Goal: Information Seeking & Learning: Learn about a topic

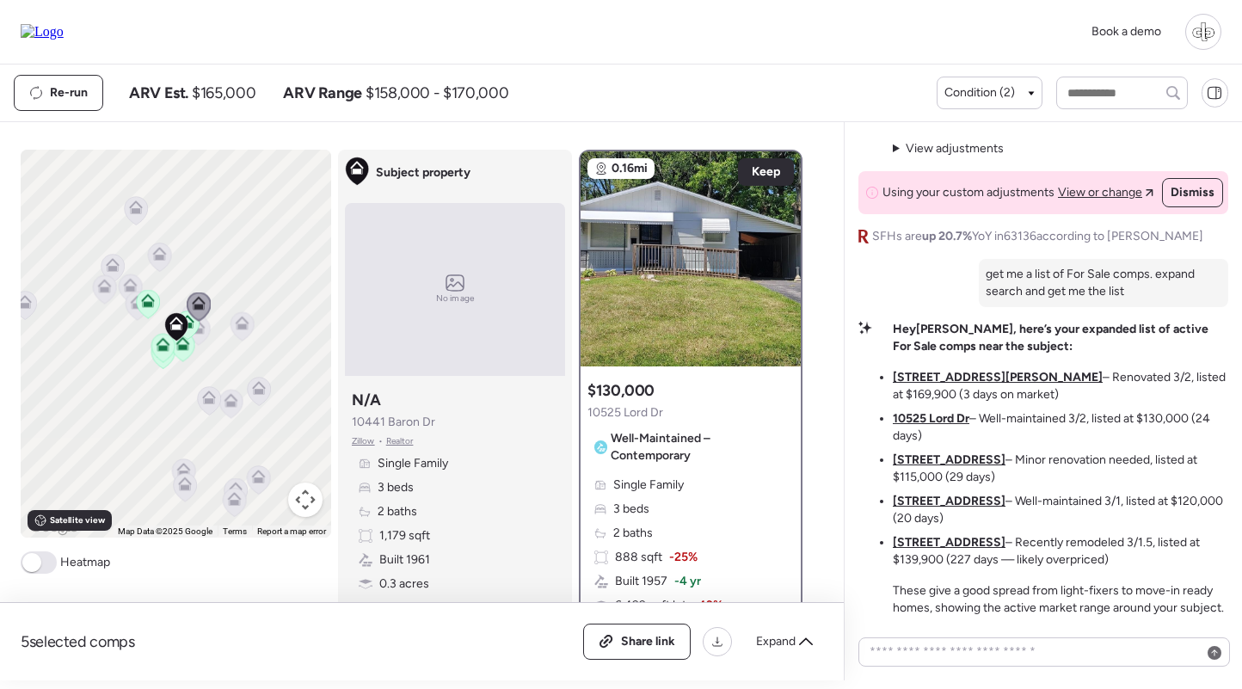
click at [358, 445] on span "Zillow" at bounding box center [363, 441] width 23 height 14
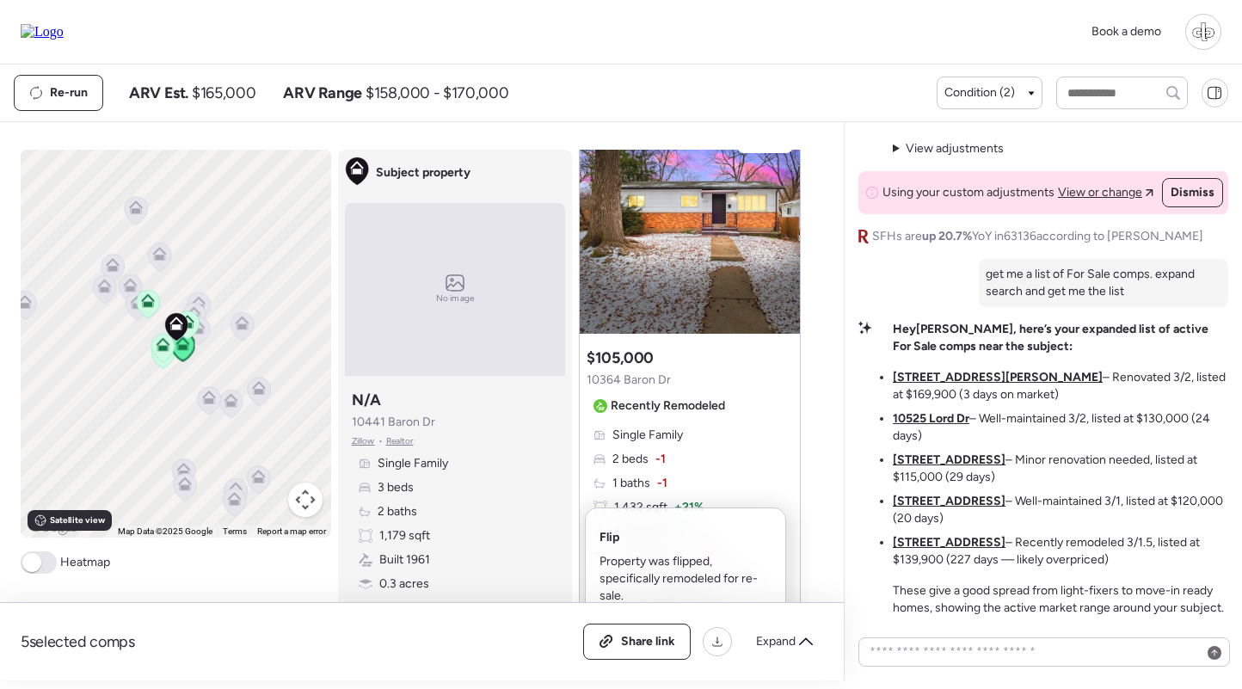
scroll to position [1489, 0]
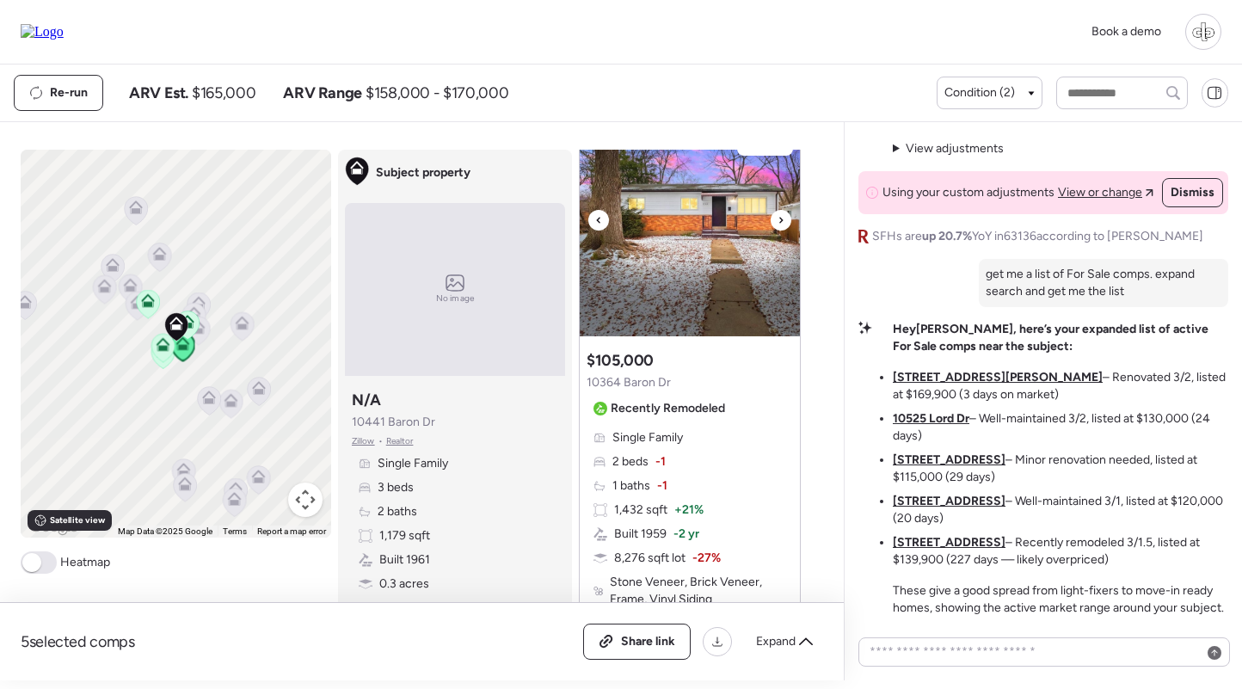
click at [690, 260] on img at bounding box center [690, 228] width 220 height 215
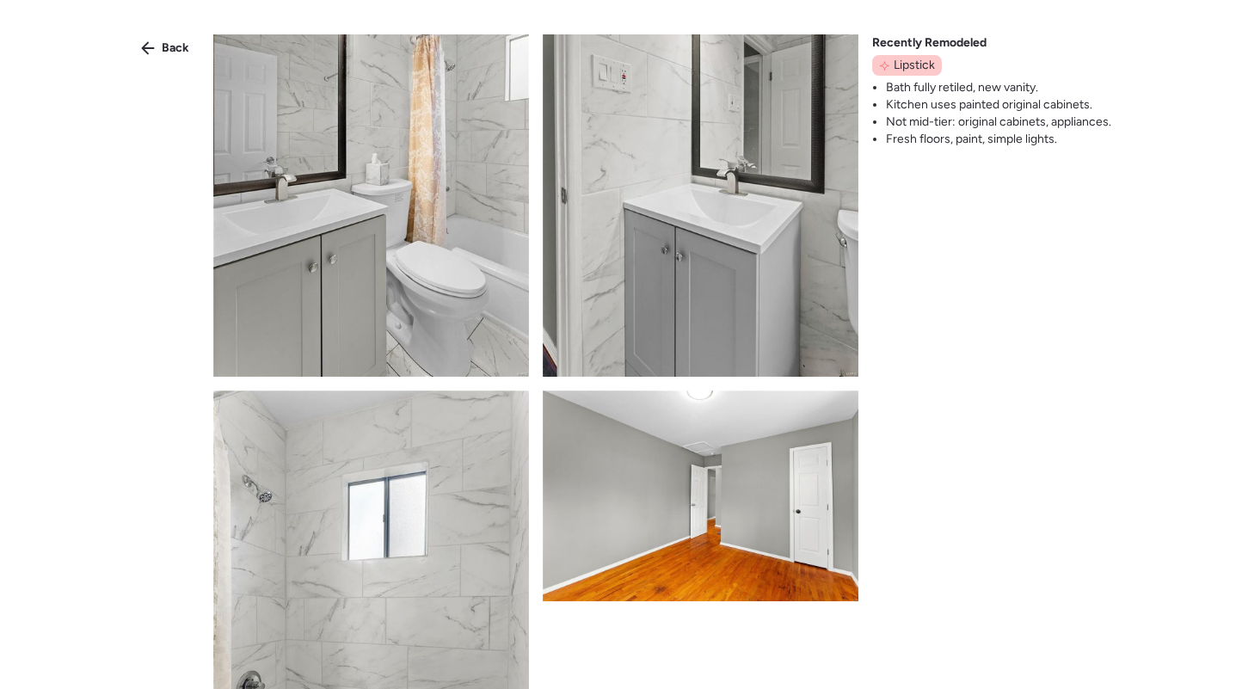
scroll to position [1800, 0]
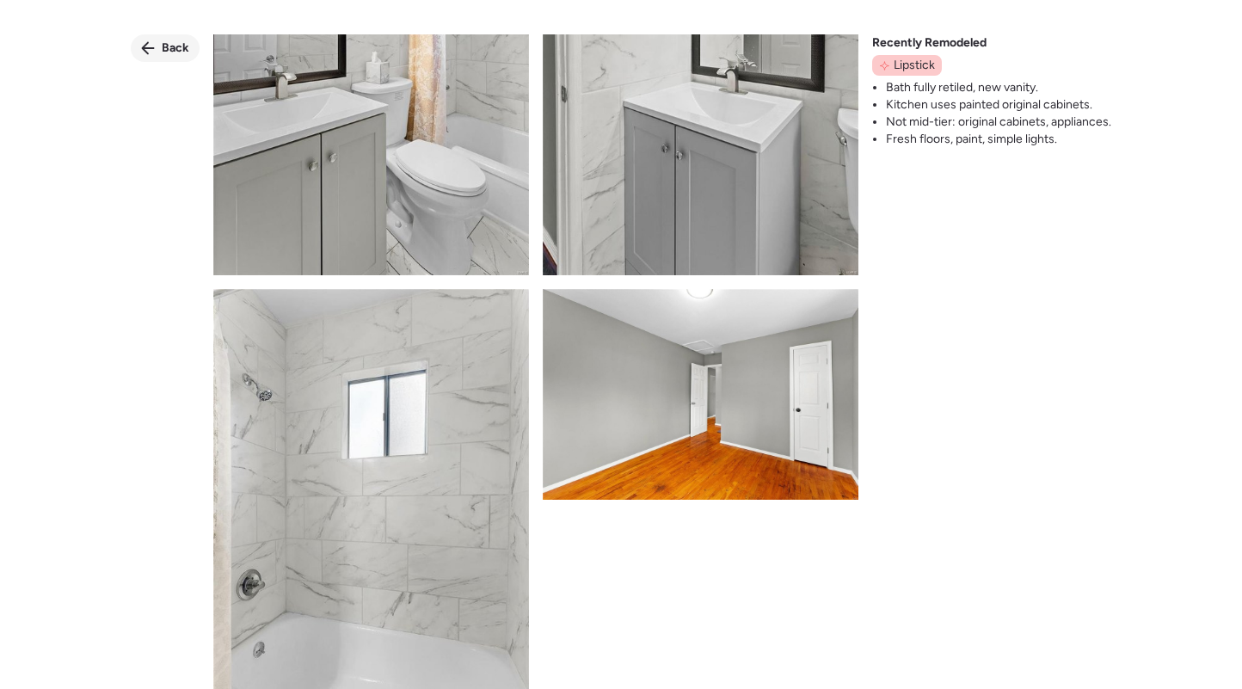
click at [173, 51] on span "Back" at bounding box center [176, 48] width 28 height 17
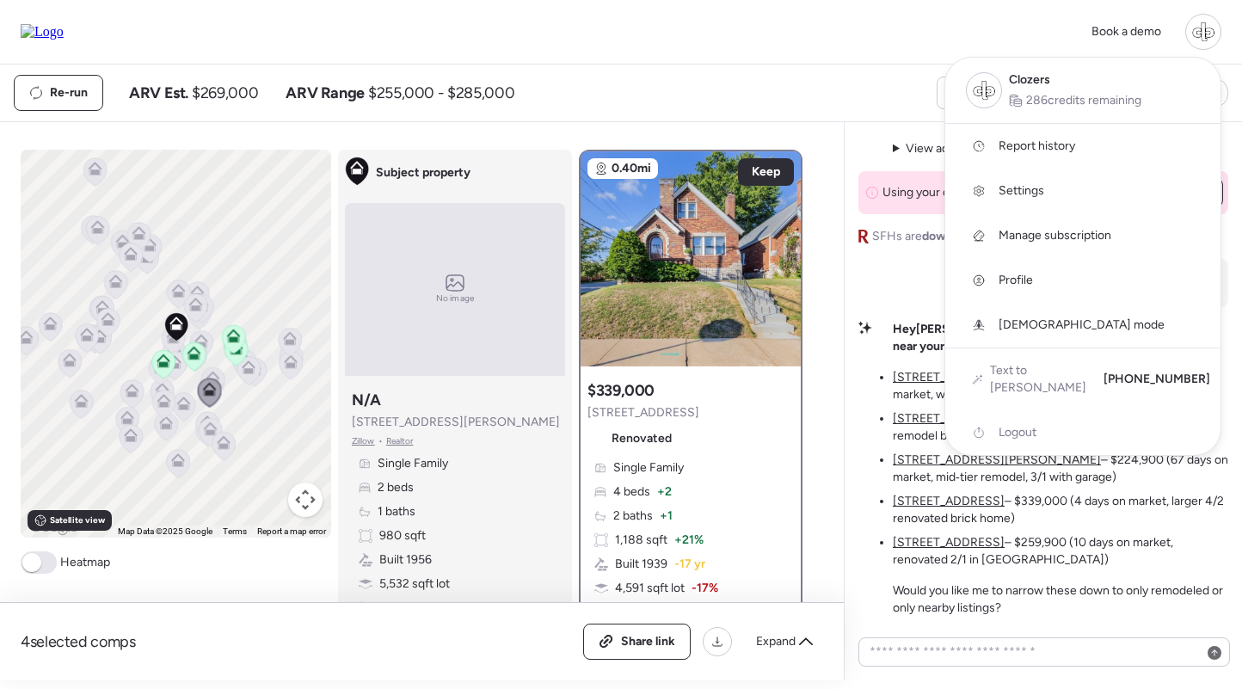
scroll to position [233, 0]
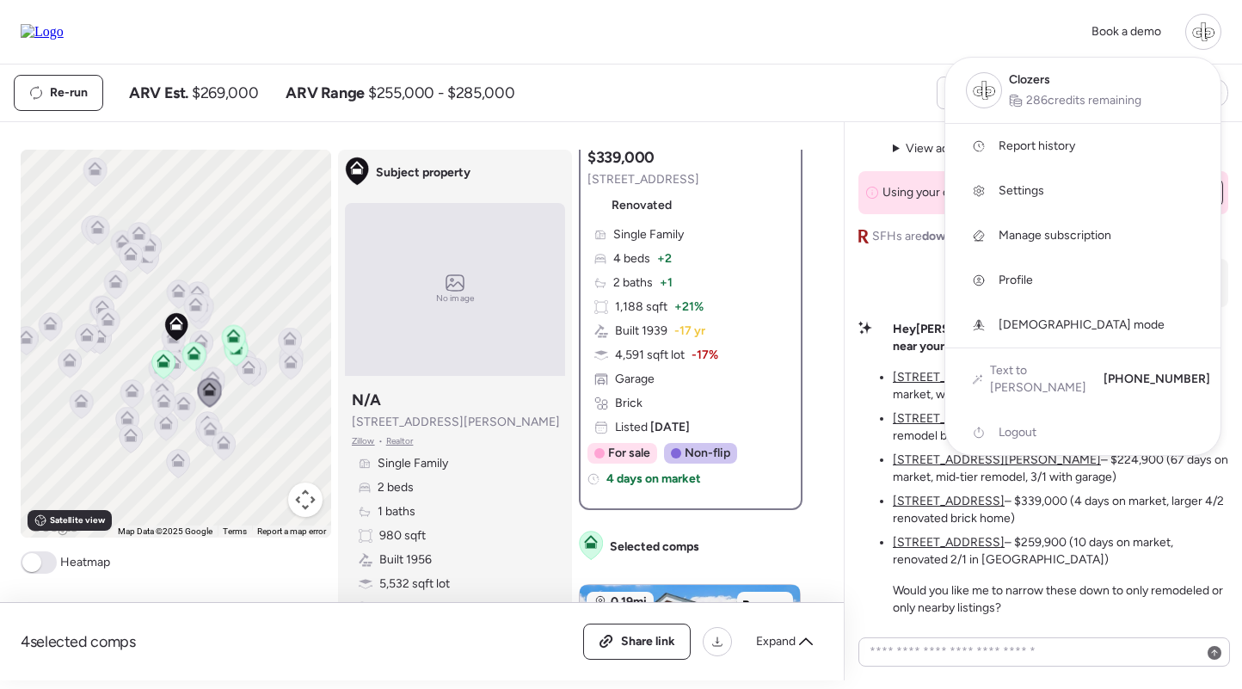
click at [368, 440] on div at bounding box center [621, 296] width 1242 height 689
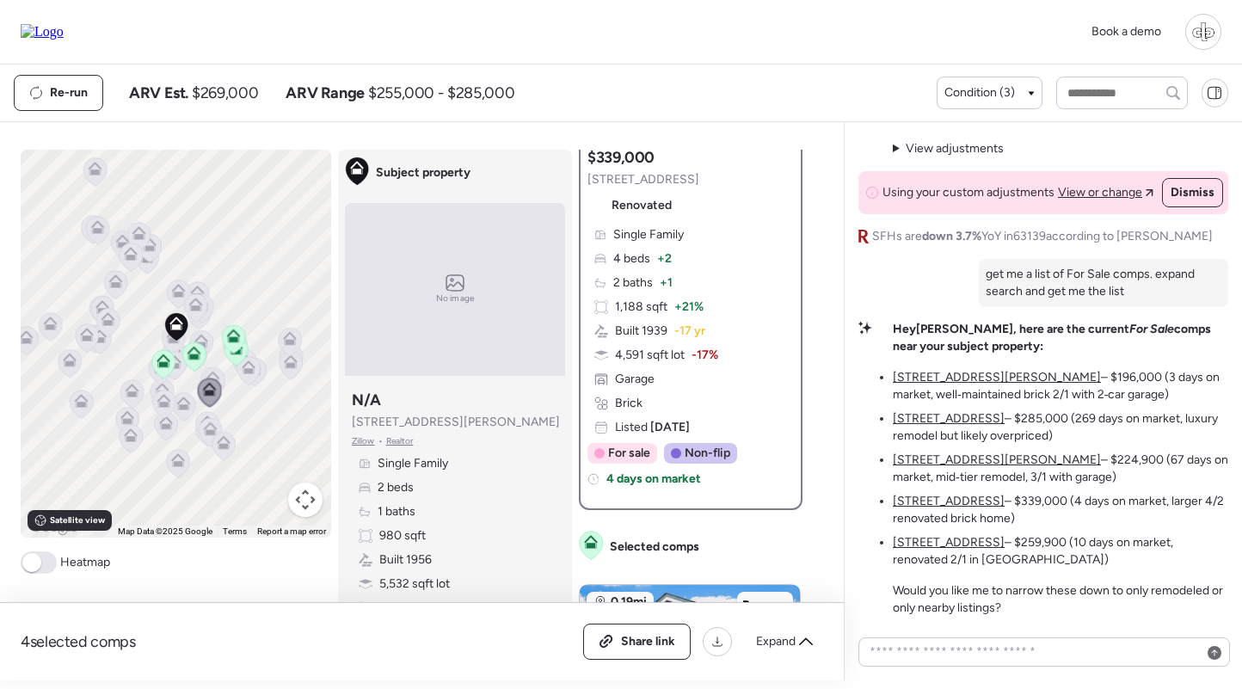
click at [357, 443] on span "Zillow" at bounding box center [363, 441] width 23 height 14
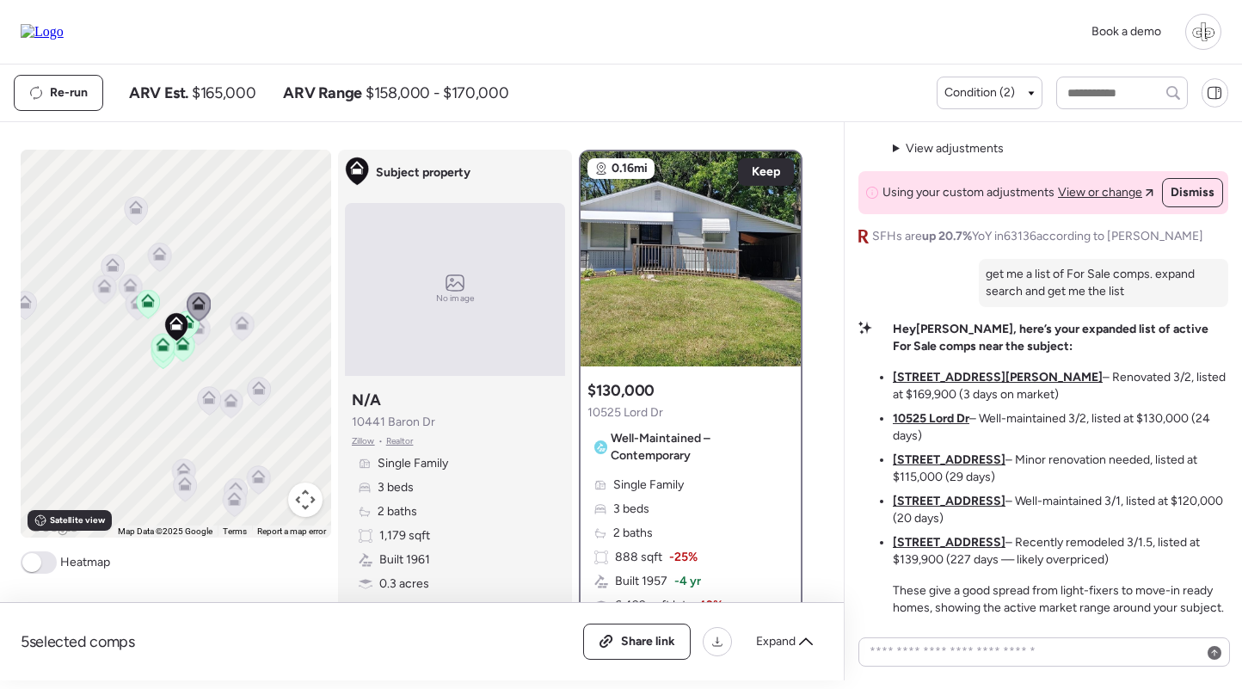
scroll to position [1489, 0]
